Goal: Task Accomplishment & Management: Manage account settings

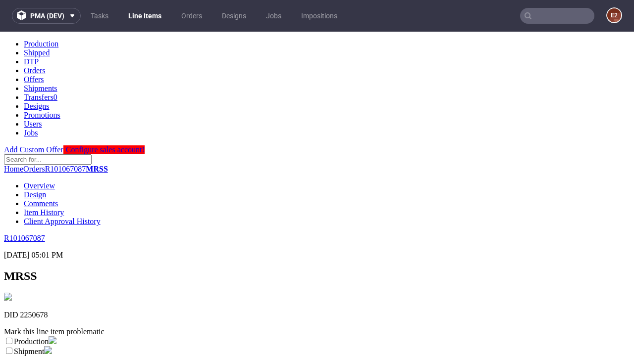
scroll to position [174, 0]
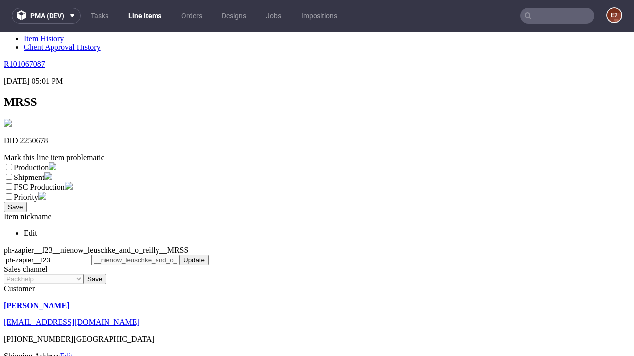
select select "dtp_ca_needed"
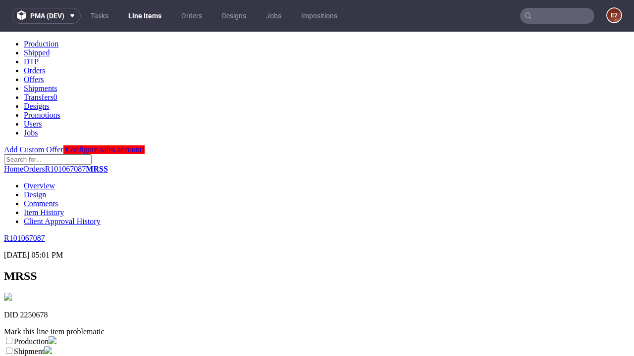
scroll to position [0, 0]
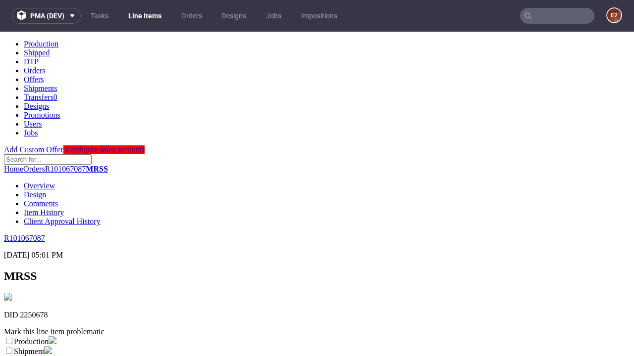
checkbox input "true"
